Goal: Transaction & Acquisition: Purchase product/service

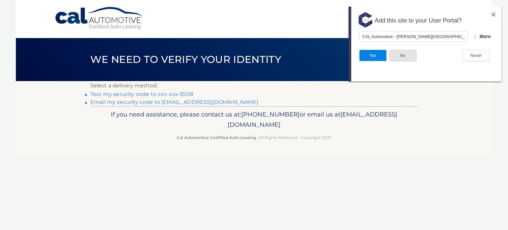
click at [397, 54] on button "No" at bounding box center [402, 56] width 27 height 12
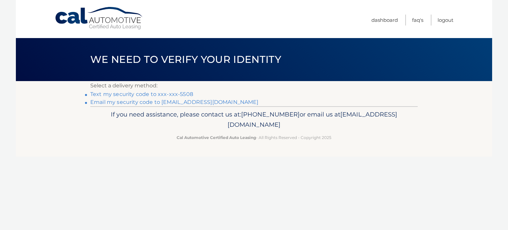
click at [166, 96] on link "Text my security code to xxx-xxx-5508" at bounding box center [141, 94] width 103 height 6
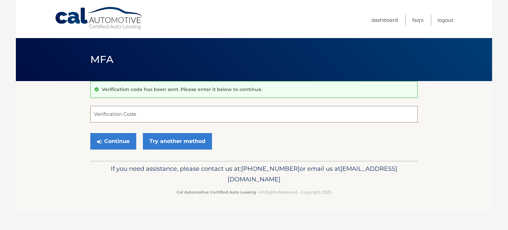
click at [155, 112] on input "Verification Code" at bounding box center [253, 114] width 327 height 17
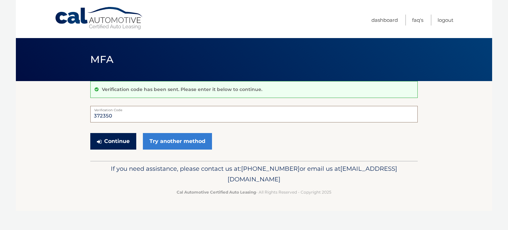
type input "372350"
click at [110, 142] on button "Continue" at bounding box center [113, 141] width 46 height 17
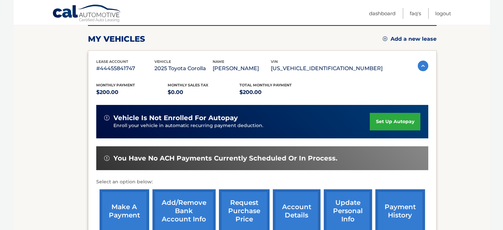
scroll to position [137, 0]
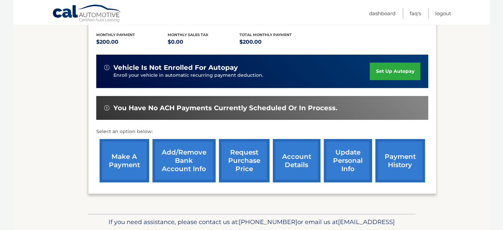
click at [131, 160] on link "make a payment" at bounding box center [125, 160] width 50 height 43
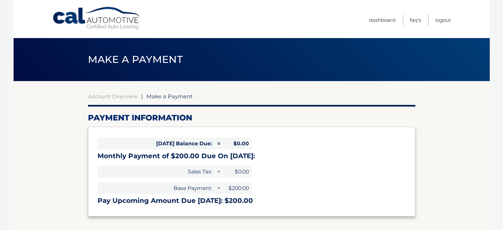
select select "ZmE0ZGIyNjQtMzRjMy00NWMxLWI1MDMtNmUxODAxNjVjNjVm"
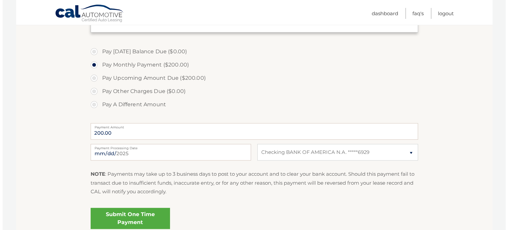
scroll to position [198, 0]
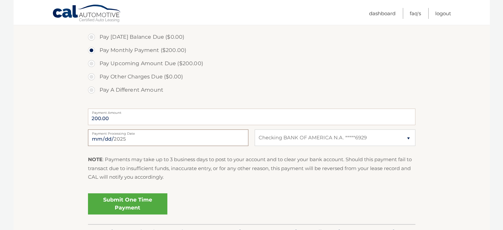
click at [159, 141] on input "2025-09-08" at bounding box center [168, 137] width 160 height 17
type input "2025-09-22"
click at [127, 204] on link "Submit One Time Payment" at bounding box center [127, 203] width 79 height 21
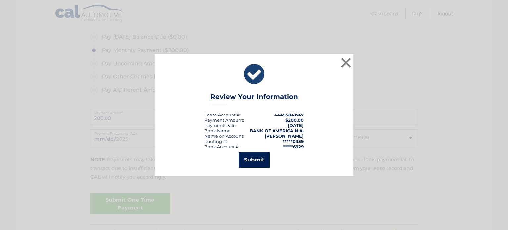
click at [264, 156] on button "Submit" at bounding box center [254, 160] width 31 height 16
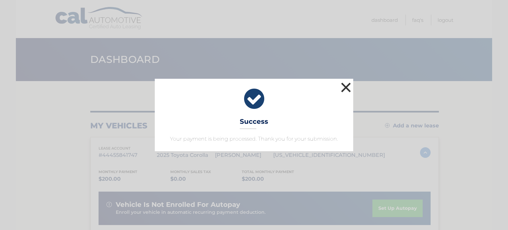
click at [347, 89] on button "×" at bounding box center [345, 87] width 13 height 13
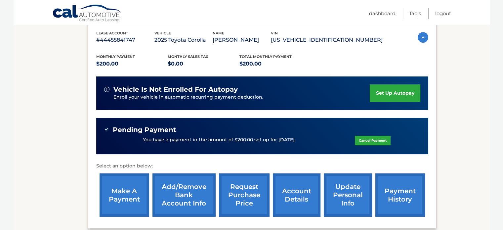
scroll to position [132, 0]
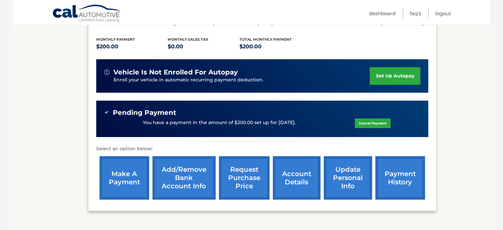
click at [396, 180] on link "payment history" at bounding box center [400, 177] width 50 height 43
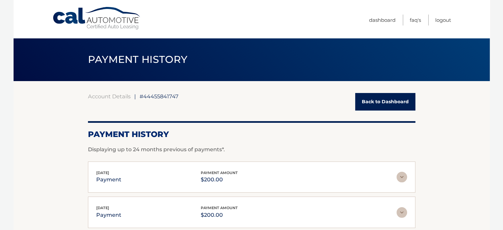
scroll to position [33, 0]
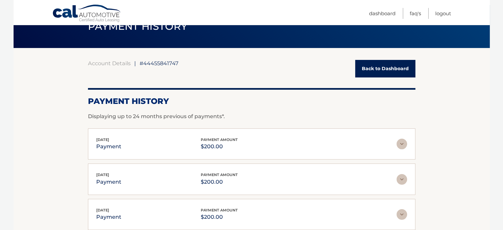
click at [404, 143] on img at bounding box center [402, 144] width 11 height 11
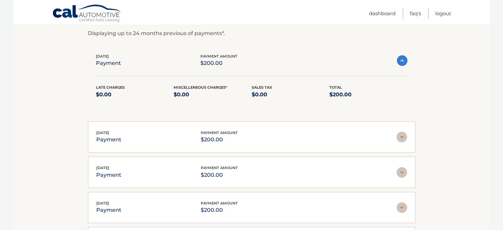
scroll to position [99, 0]
